Goal: Task Accomplishment & Management: Use online tool/utility

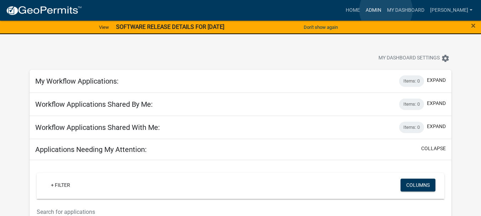
click at [384, 10] on link "Admin" at bounding box center [373, 11] width 21 height 14
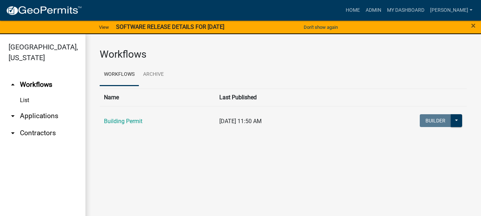
click at [46, 108] on link "arrow_drop_down Applications" at bounding box center [42, 116] width 85 height 17
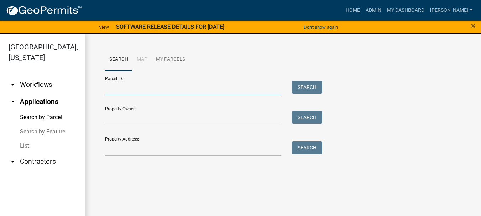
click at [127, 89] on input "Parcel ID:" at bounding box center [193, 88] width 176 height 15
paste input "64-09-29-427-010.000-019"
type input "64-09-29-427-010.000-019"
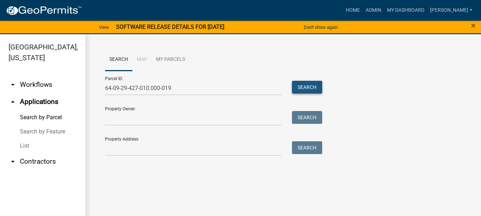
click at [312, 87] on button "Search" at bounding box center [307, 87] width 30 height 13
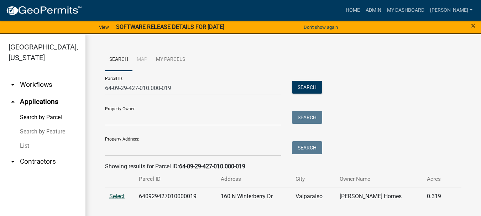
click at [117, 197] on span "Select" at bounding box center [116, 196] width 15 height 7
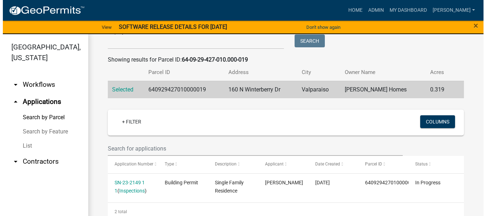
scroll to position [129, 0]
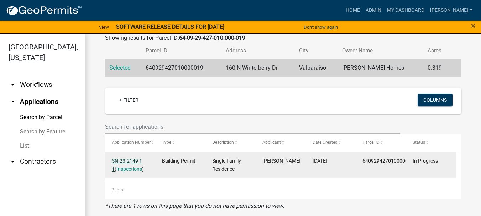
click at [121, 161] on link "SN-23-2149 1 1" at bounding box center [127, 165] width 30 height 14
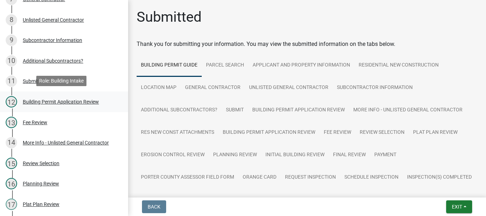
scroll to position [249, 0]
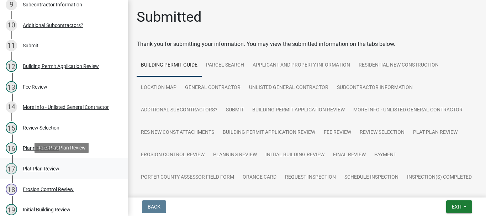
click at [30, 168] on div "Plat Plan Review" at bounding box center [41, 168] width 37 height 5
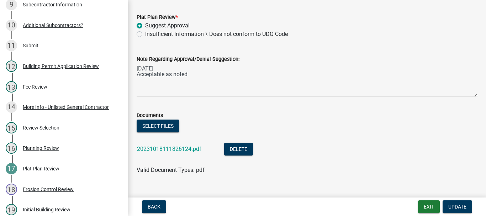
scroll to position [49, 0]
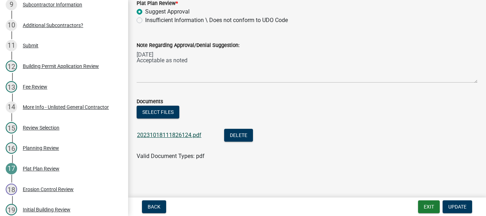
click at [169, 136] on link "20231018111826124.pdf" at bounding box center [169, 135] width 64 height 7
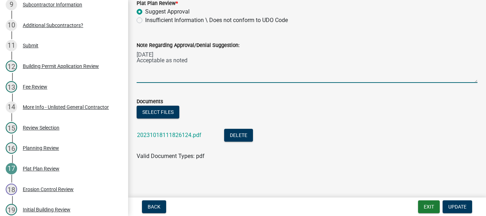
click at [137, 65] on textarea "[DATE] Acceptable as noted" at bounding box center [307, 65] width 341 height 33
click at [192, 61] on textarea "[DATE] Acceptable as noted" at bounding box center [307, 65] width 341 height 33
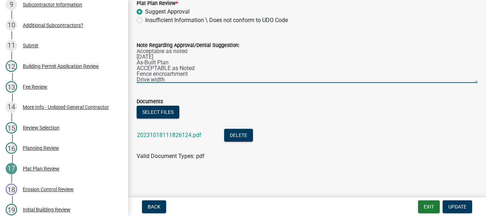
scroll to position [15, 0]
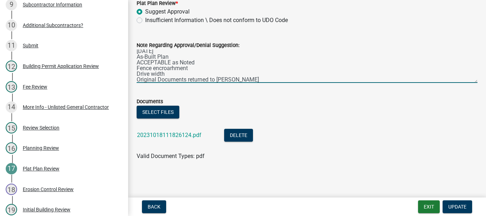
click at [172, 68] on textarea "[DATE] Acceptable as noted [DATE] As-Built Plan ACCEPTABLE as Noted Fence encro…" at bounding box center [307, 65] width 341 height 33
type textarea "[DATE] Acceptable as noted [DATE] As-Built Plan ACCEPTABLE as Noted Fence encro…"
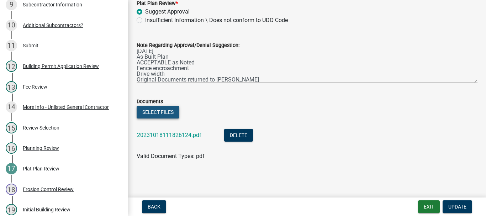
click at [153, 112] on button "Select files" at bounding box center [158, 112] width 43 height 13
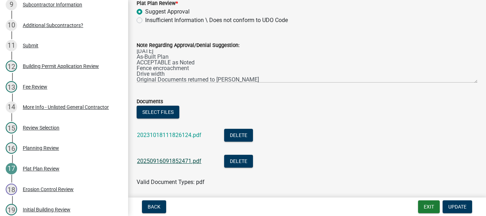
click at [152, 162] on link "20250916091852471.pdf" at bounding box center [169, 161] width 64 height 7
click at [459, 208] on span "Update" at bounding box center [458, 207] width 18 height 6
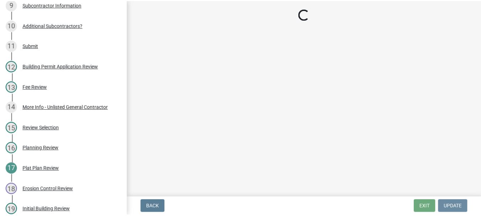
scroll to position [0, 0]
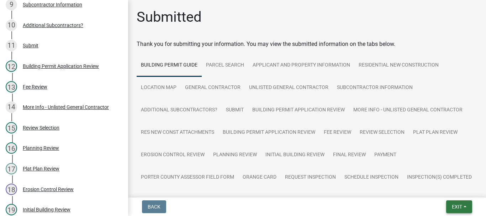
click at [456, 205] on span "Exit" at bounding box center [457, 207] width 10 height 6
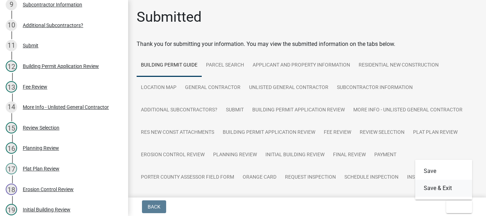
click at [445, 190] on button "Save & Exit" at bounding box center [444, 188] width 57 height 17
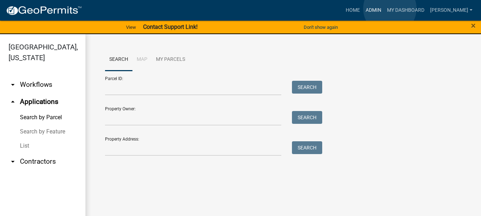
click at [384, 9] on link "Admin" at bounding box center [373, 11] width 21 height 14
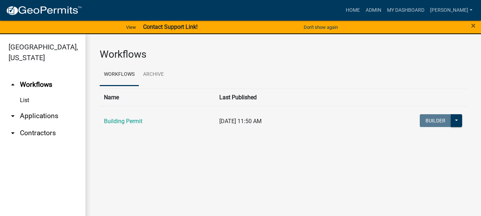
click at [36, 108] on link "arrow_drop_down Applications" at bounding box center [42, 116] width 85 height 17
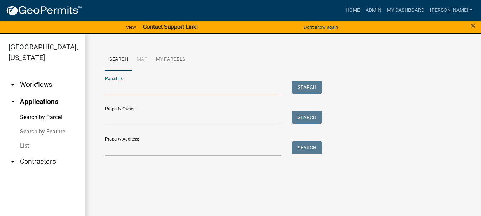
click at [117, 89] on input "Parcel ID:" at bounding box center [193, 88] width 176 height 15
paste input "64-09-16-302-016.000-003"
type input "64-09-16-302-016.000-003"
click at [314, 85] on button "Search" at bounding box center [307, 87] width 30 height 13
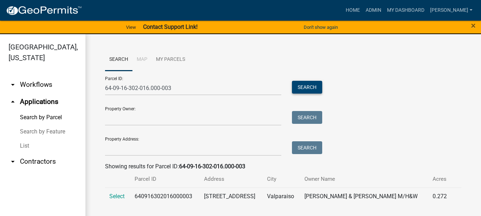
scroll to position [0, 0]
click at [116, 197] on span "Select" at bounding box center [116, 196] width 15 height 7
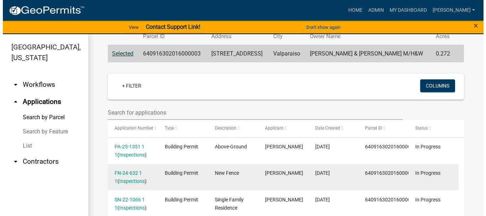
scroll to position [178, 0]
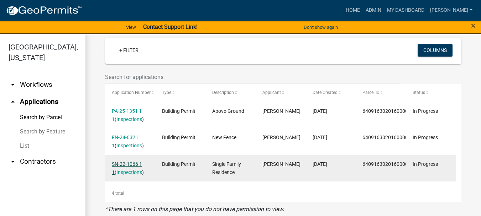
click at [136, 166] on link "SN-22-1066 1 1" at bounding box center [127, 168] width 30 height 14
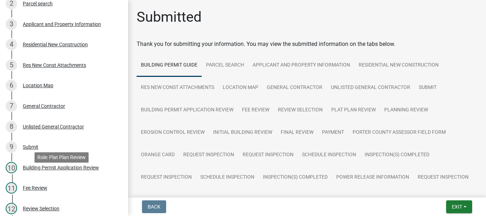
scroll to position [178, 0]
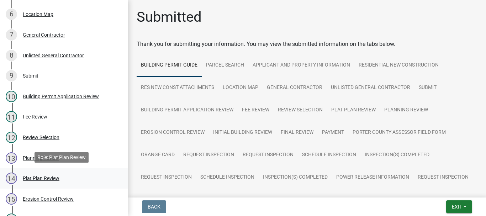
click at [38, 176] on div "Plat Plan Review" at bounding box center [41, 178] width 37 height 5
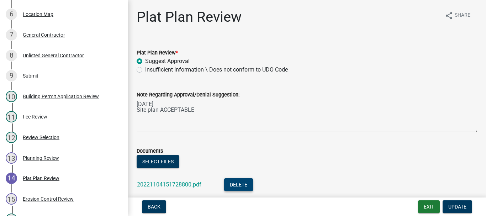
scroll to position [49, 0]
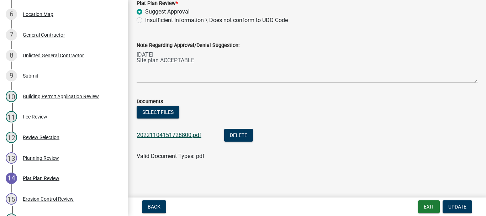
click at [174, 137] on link "20221104151728800.pdf" at bounding box center [169, 135] width 64 height 7
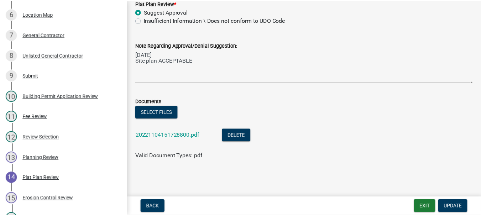
scroll to position [0, 0]
